Goal: Transaction & Acquisition: Purchase product/service

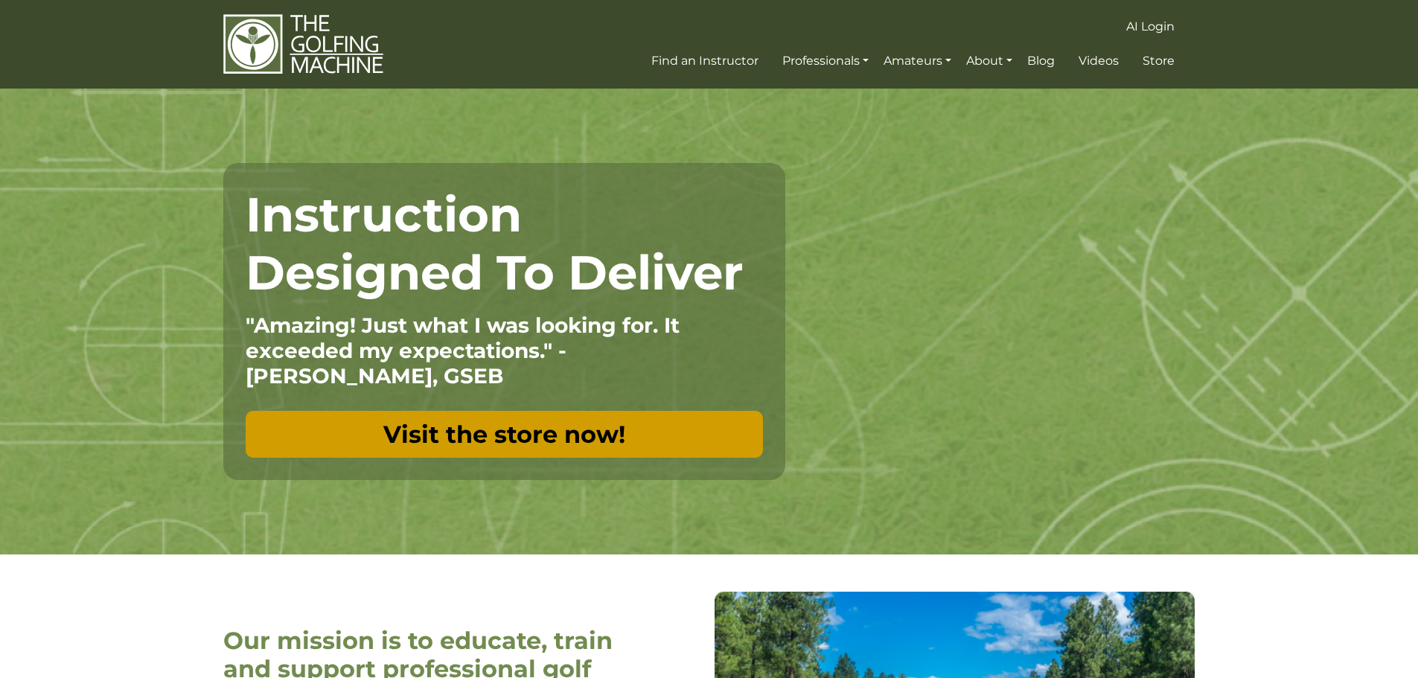
click at [541, 442] on link "Visit the store now!" at bounding box center [504, 434] width 517 height 47
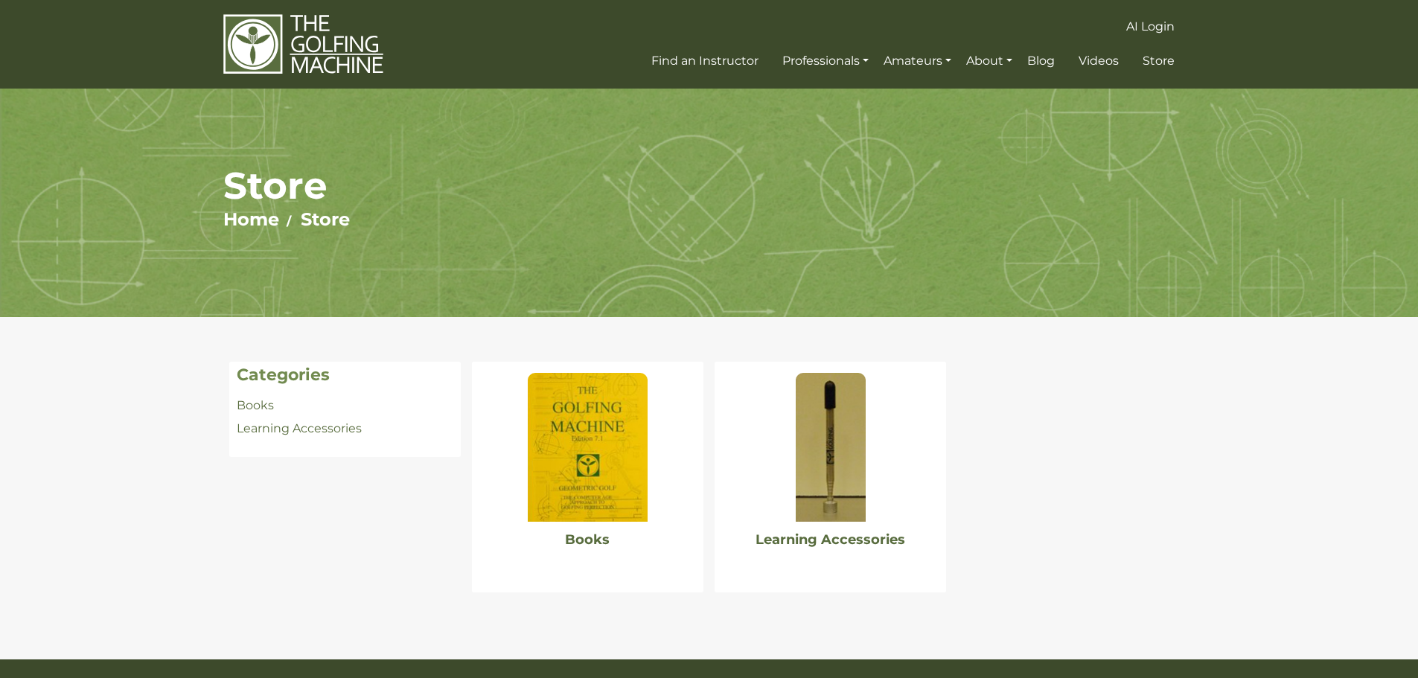
click at [636, 452] on img at bounding box center [587, 447] width 119 height 149
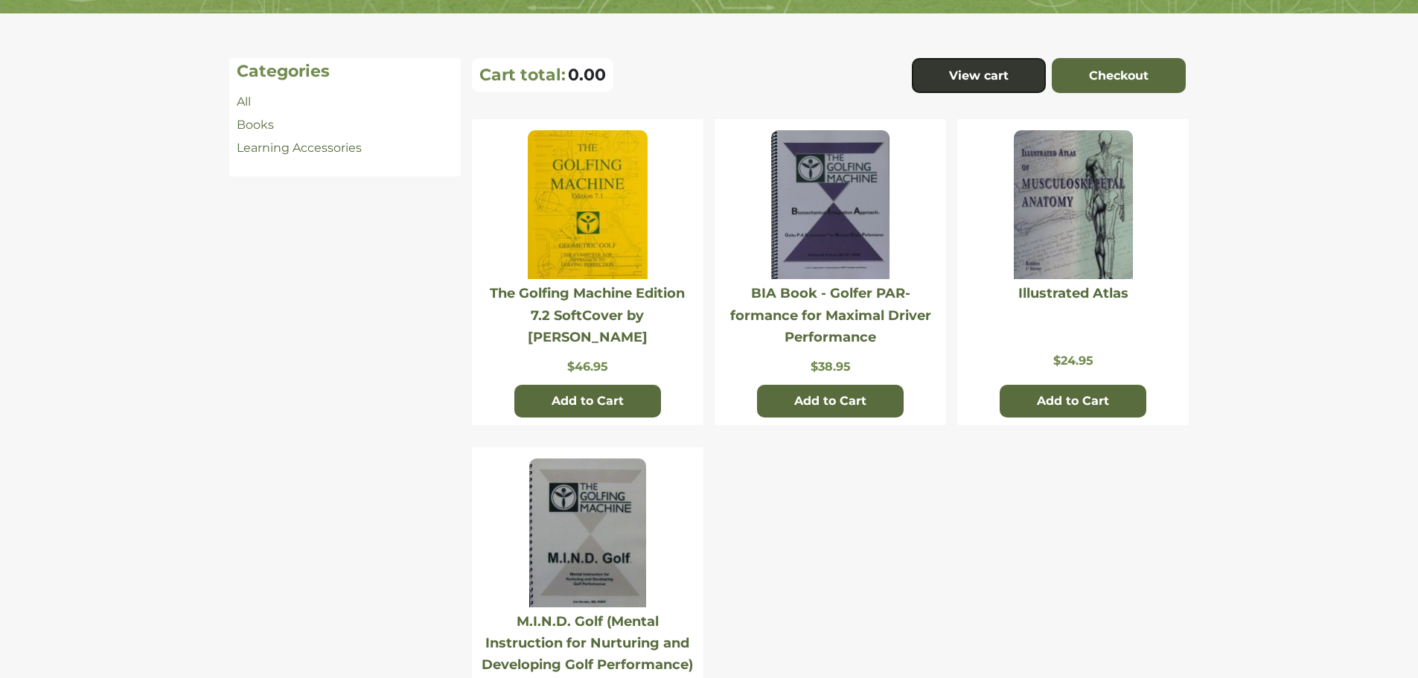
scroll to position [298, 0]
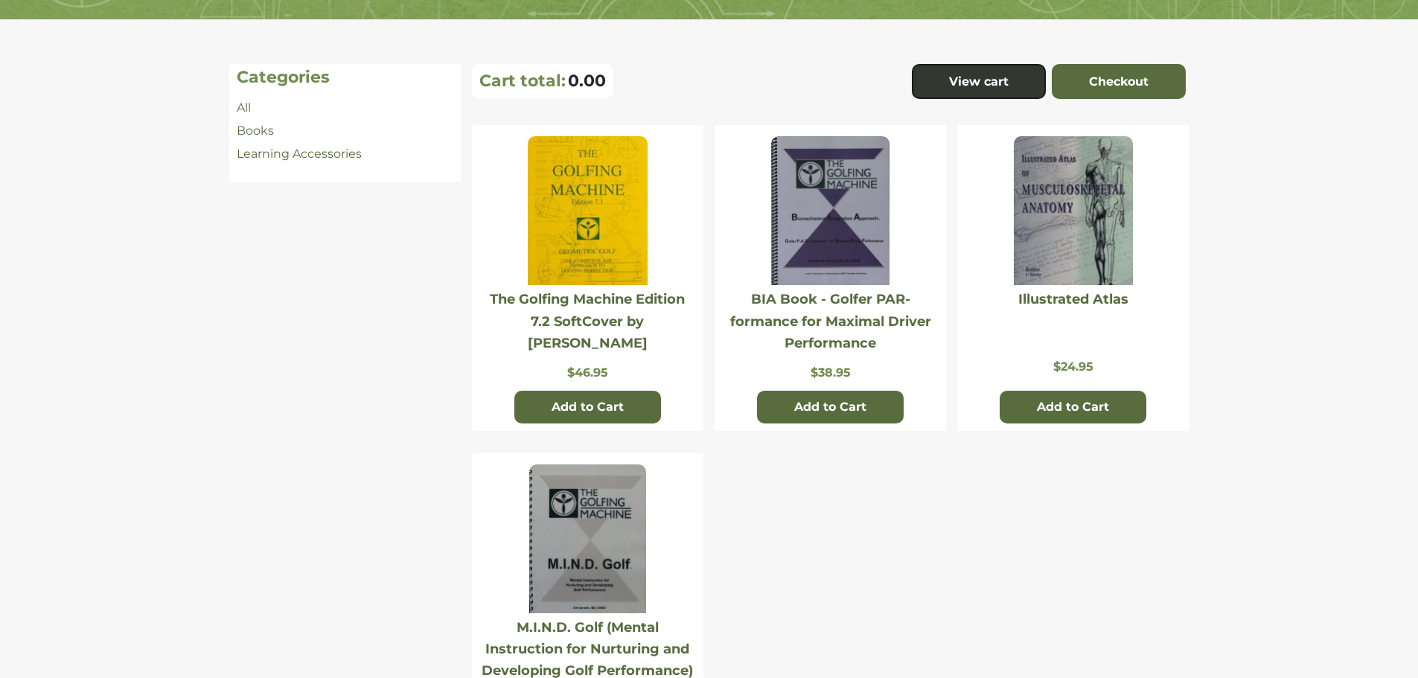
click at [614, 232] on img at bounding box center [587, 210] width 119 height 149
